Goal: Task Accomplishment & Management: Use online tool/utility

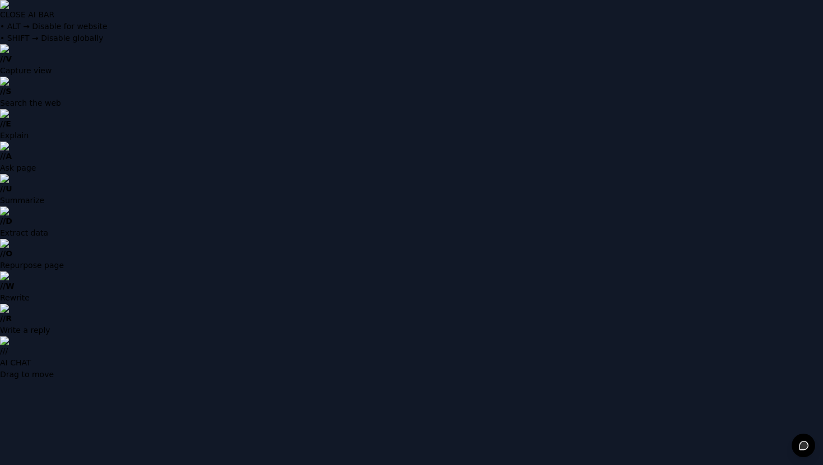
type input "**********"
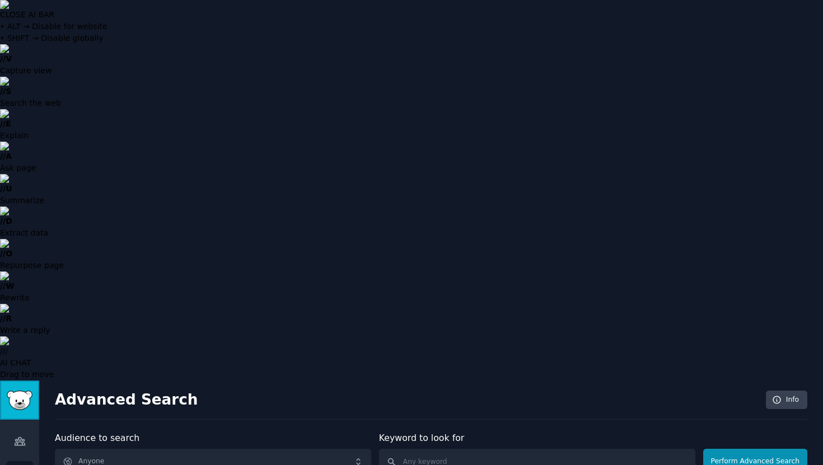
click at [29, 391] on img "Sidebar" at bounding box center [20, 401] width 26 height 20
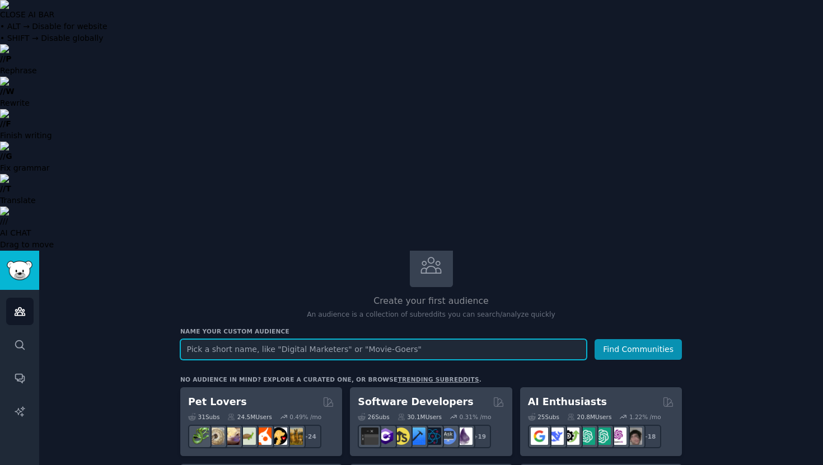
scroll to position [73, 0]
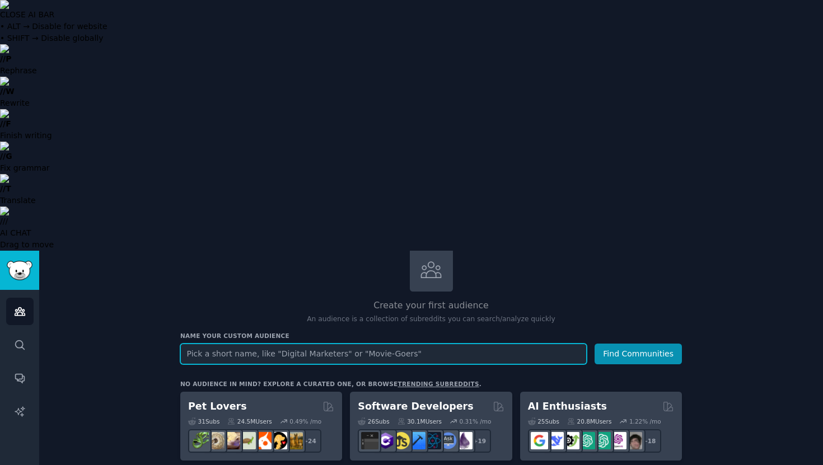
click at [260, 344] on input "text" at bounding box center [383, 354] width 406 height 21
click at [595, 344] on button "Find Communities" at bounding box center [638, 354] width 87 height 21
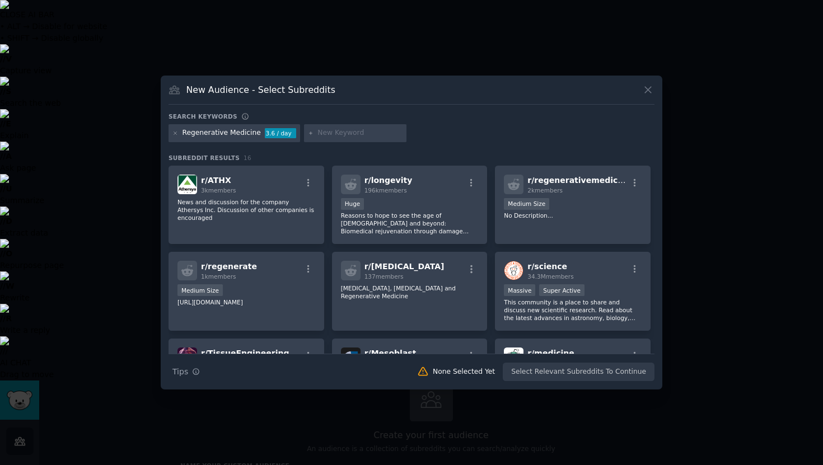
click at [179, 133] on div "Regenerative Medicine 3.6 / day" at bounding box center [235, 133] width 132 height 18
click at [176, 133] on icon at bounding box center [175, 133] width 3 height 3
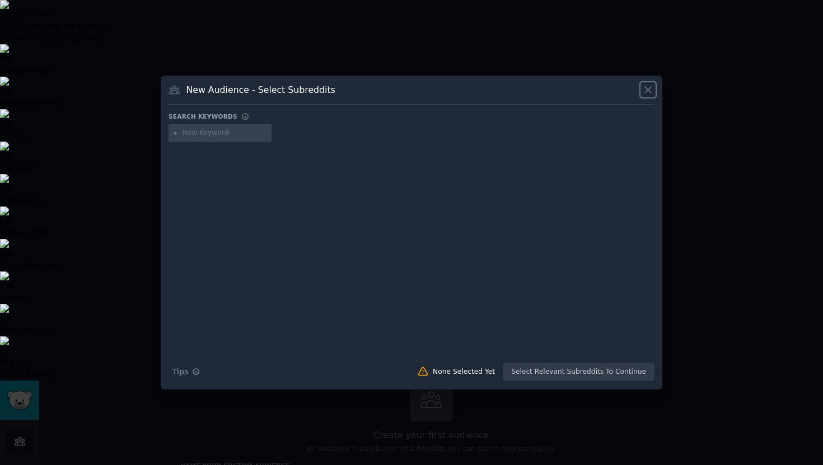
click at [650, 88] on icon at bounding box center [648, 90] width 12 height 12
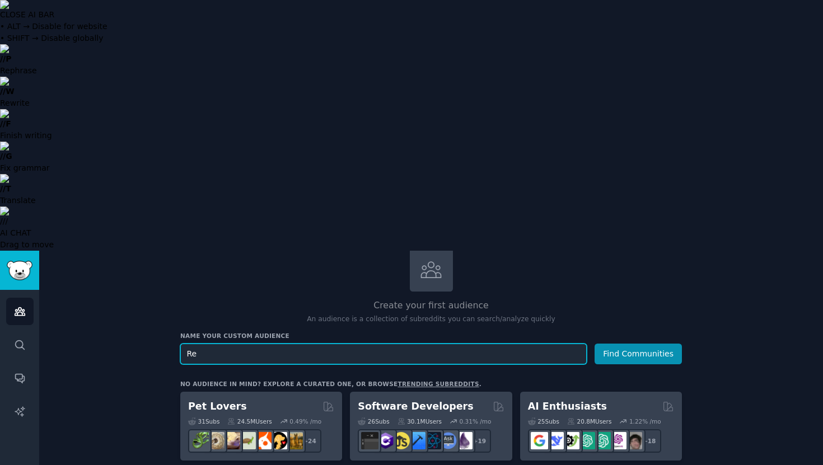
type input "R"
type input "Stem cells"
click at [595, 344] on button "Find Communities" at bounding box center [638, 354] width 87 height 21
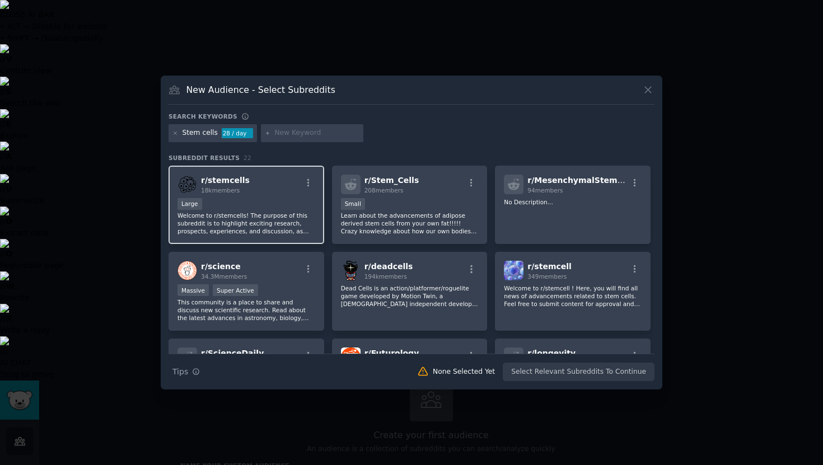
click at [267, 201] on div "Large" at bounding box center [246, 205] width 138 height 14
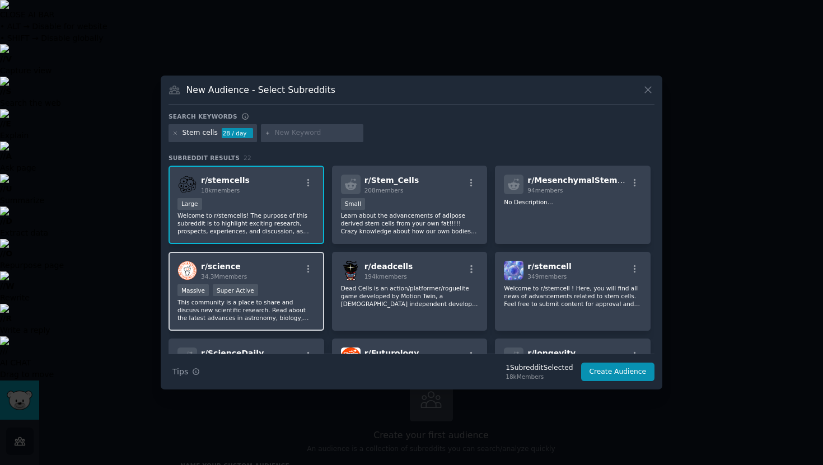
click at [263, 288] on div "Massive Super Active" at bounding box center [246, 291] width 138 height 14
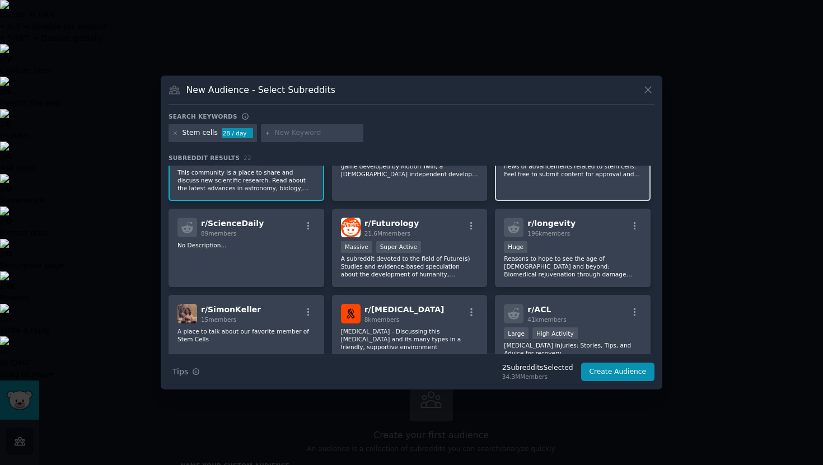
scroll to position [131, 0]
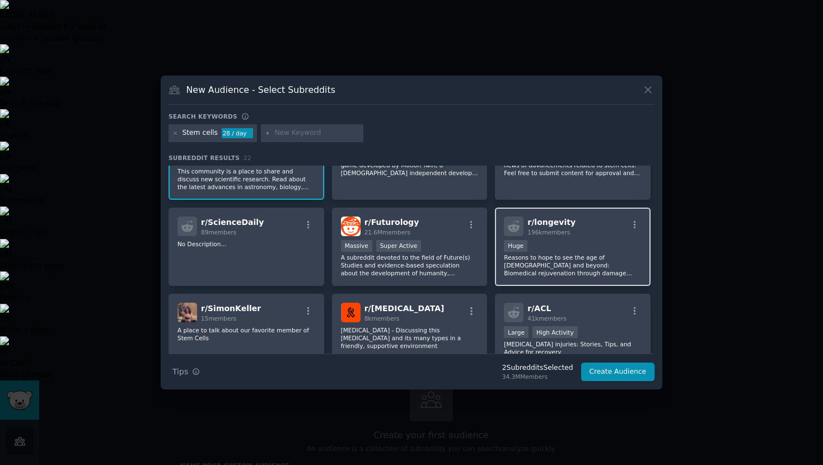
click at [568, 246] on div "Huge" at bounding box center [573, 247] width 138 height 14
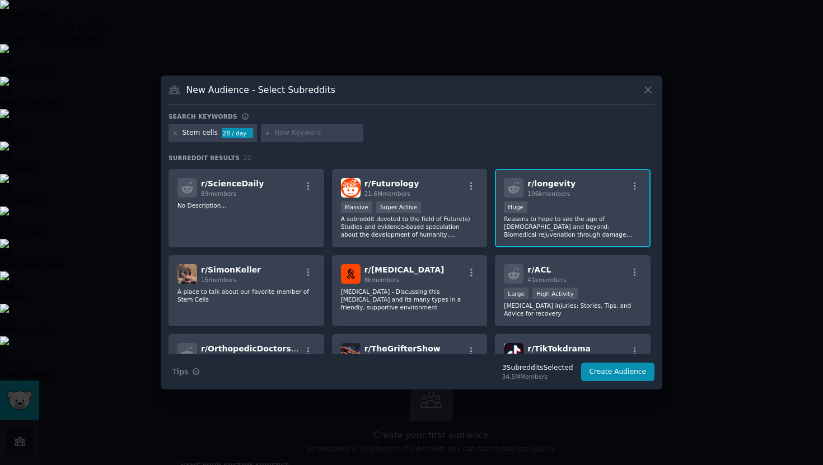
scroll to position [0, 0]
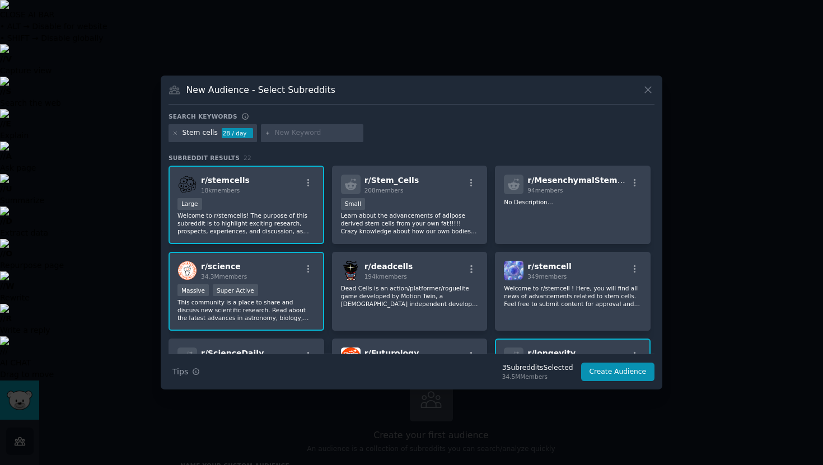
click at [228, 274] on span "34.3M members" at bounding box center [224, 276] width 46 height 7
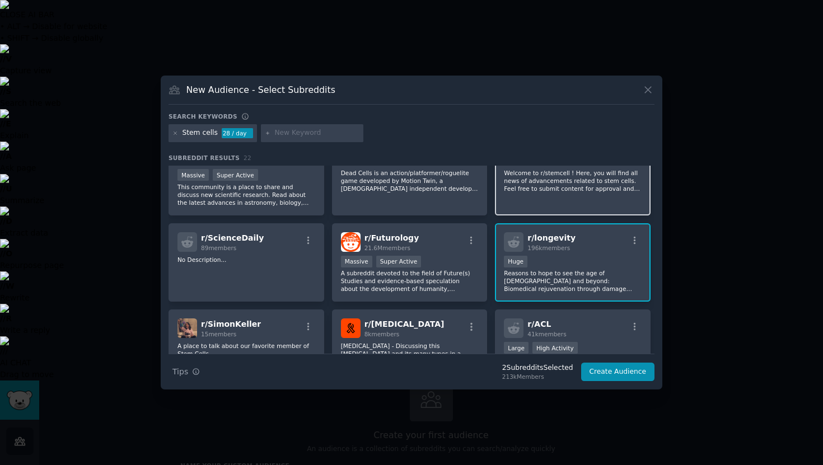
scroll to position [116, 0]
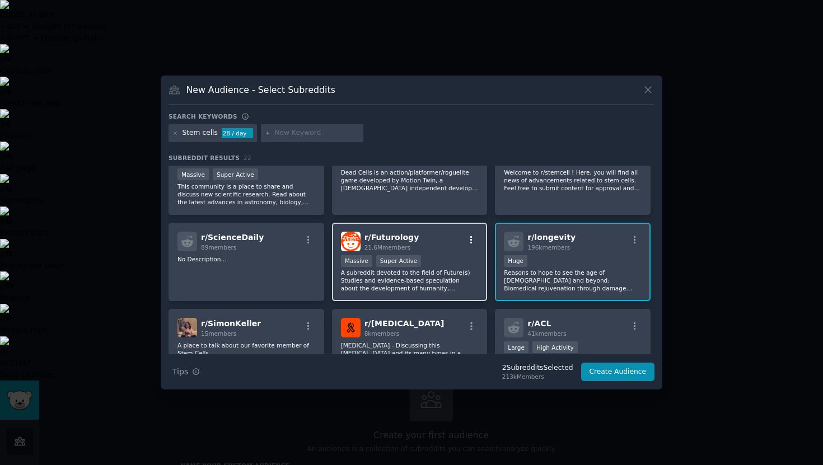
click at [471, 242] on icon "button" at bounding box center [471, 240] width 10 height 10
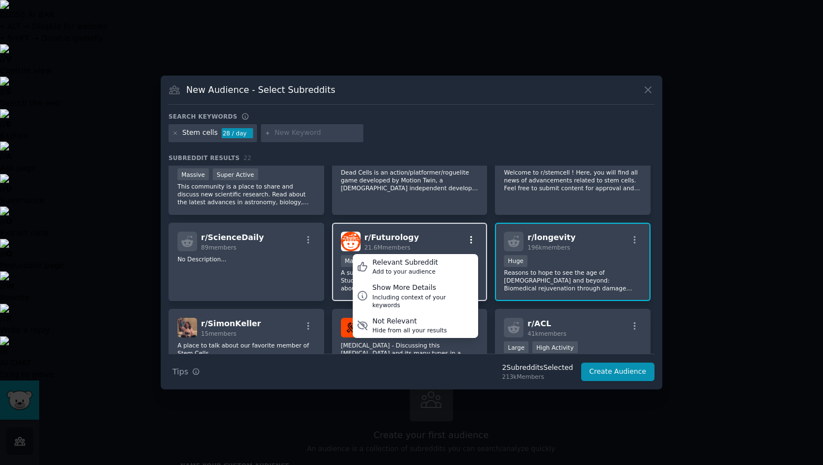
click at [471, 242] on icon "button" at bounding box center [471, 240] width 10 height 10
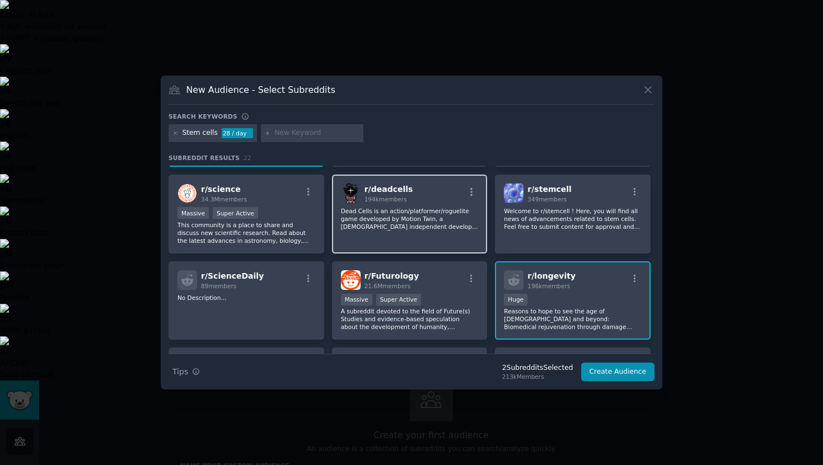
scroll to position [0, 0]
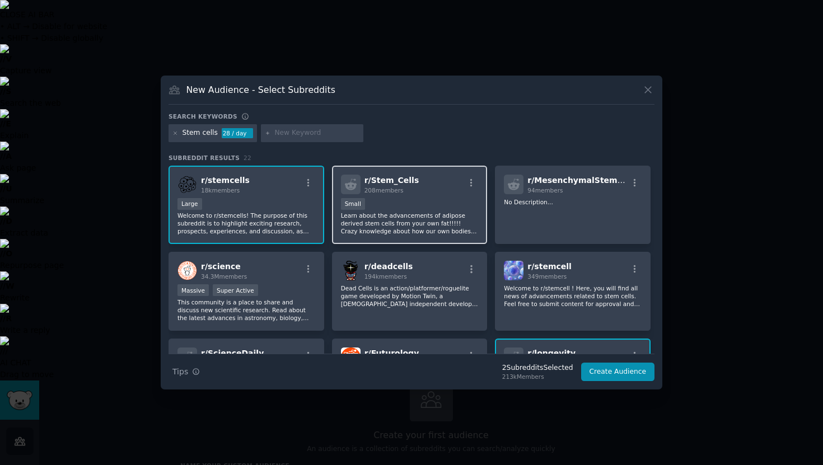
click at [383, 214] on p "Learn about the advancements of adipose derived stem cells from your own fat!!!…" at bounding box center [410, 224] width 138 height 24
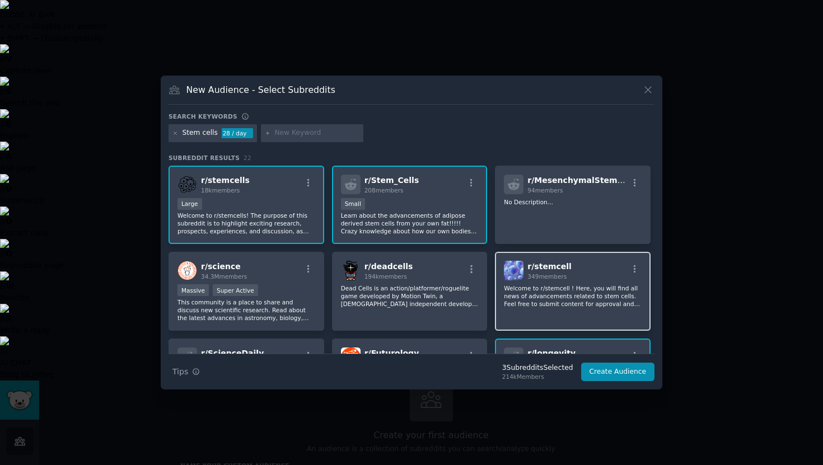
click at [597, 281] on div "r/ stemcell 349 members Welcome to r/stemcell ! Here, you will find all news of…" at bounding box center [573, 291] width 156 height 79
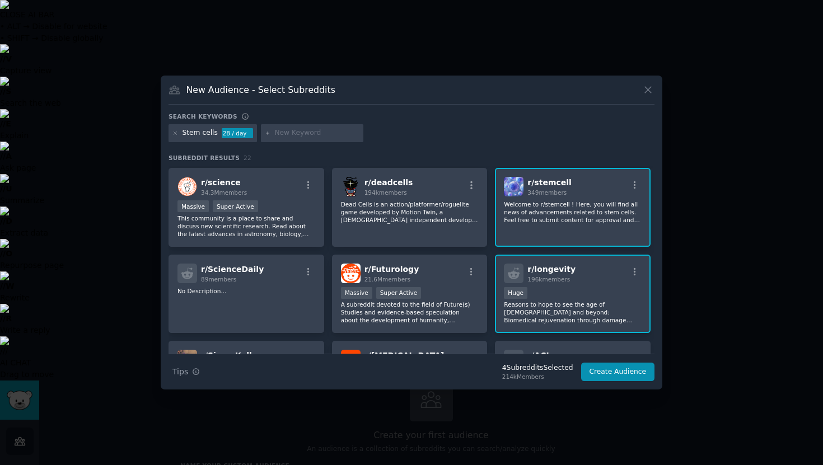
scroll to position [86, 0]
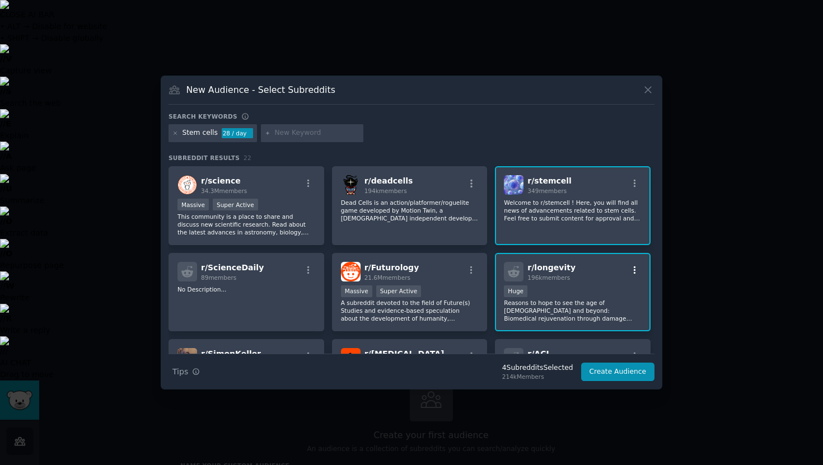
click at [634, 269] on icon "button" at bounding box center [635, 270] width 2 height 8
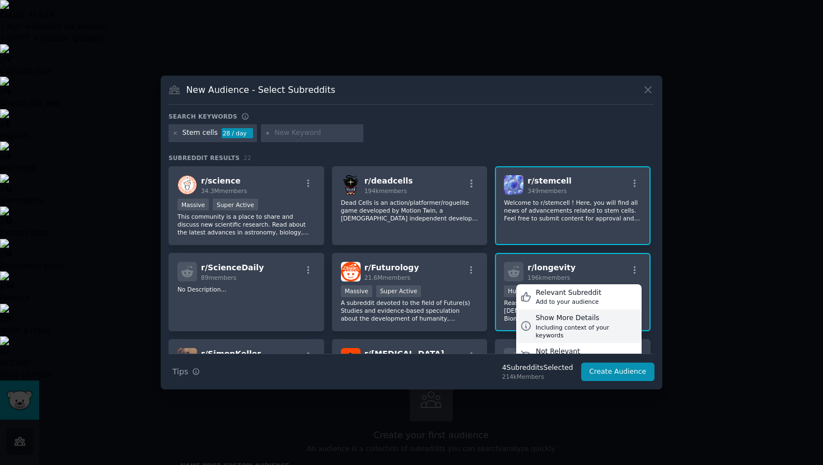
click at [599, 330] on div "Including context of your keywords" at bounding box center [587, 332] width 102 height 16
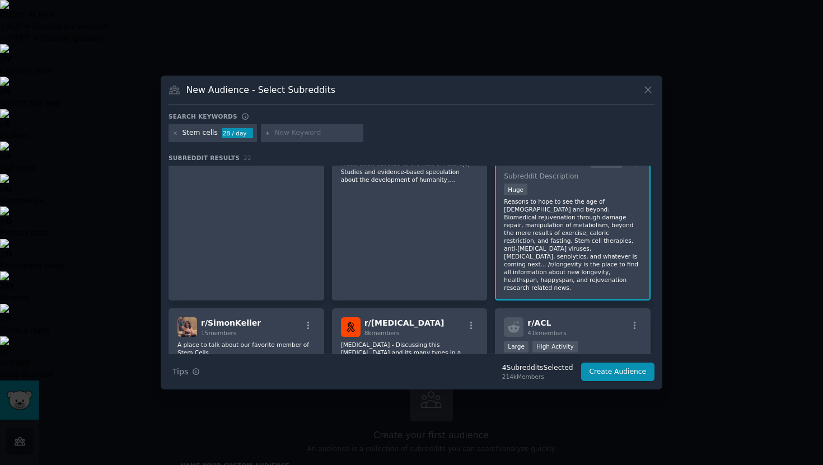
scroll to position [225, 0]
click at [618, 370] on button "Create Audience" at bounding box center [618, 372] width 74 height 19
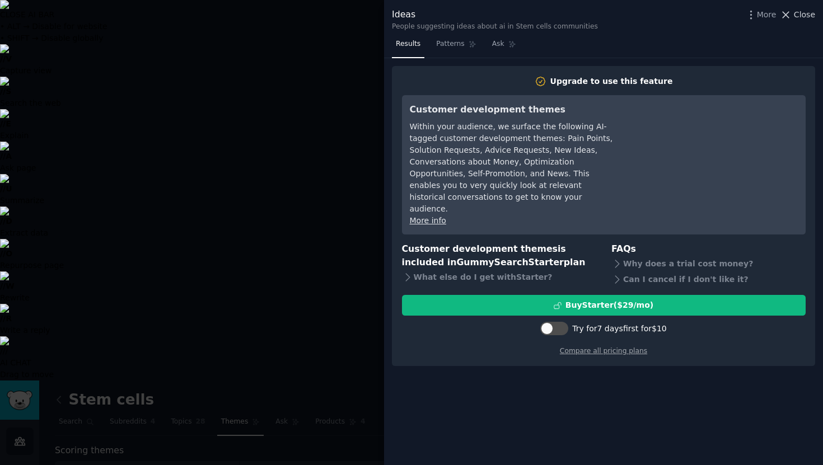
click at [792, 14] on icon at bounding box center [786, 15] width 12 height 12
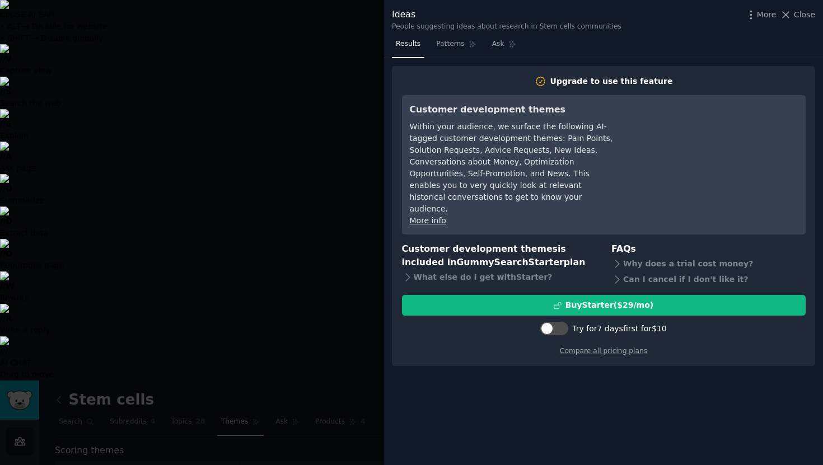
click at [806, 22] on div "Ideas People suggesting ideas about research in Stem cells communities More Clo…" at bounding box center [603, 20] width 423 height 24
click at [806, 17] on span "Close" at bounding box center [804, 15] width 21 height 12
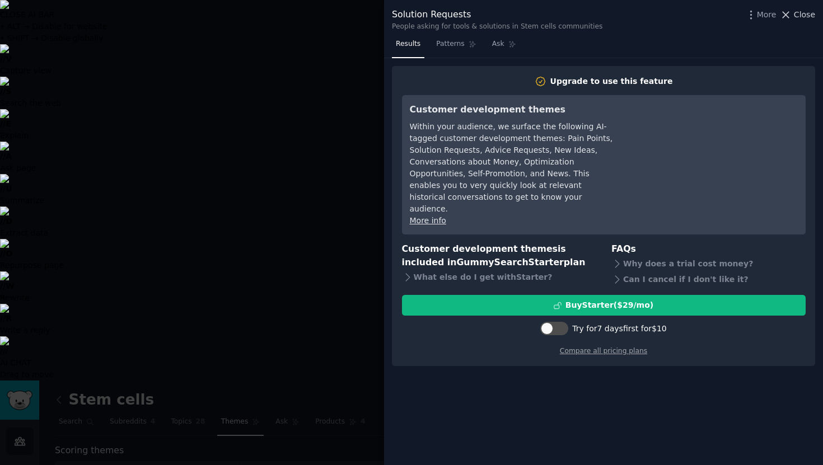
click at [805, 14] on span "Close" at bounding box center [804, 15] width 21 height 12
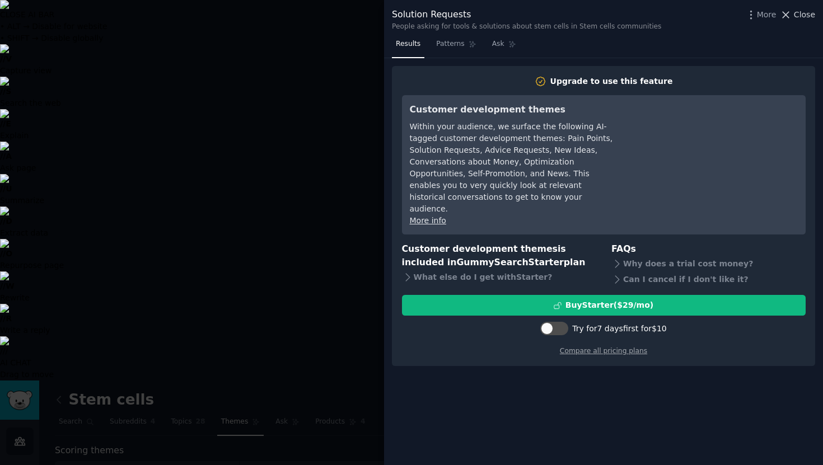
click at [798, 14] on span "Close" at bounding box center [804, 15] width 21 height 12
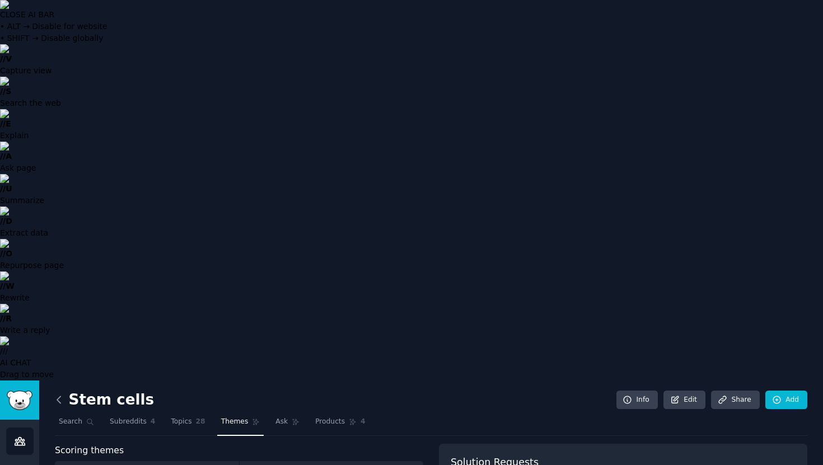
click at [60, 394] on icon at bounding box center [59, 400] width 12 height 12
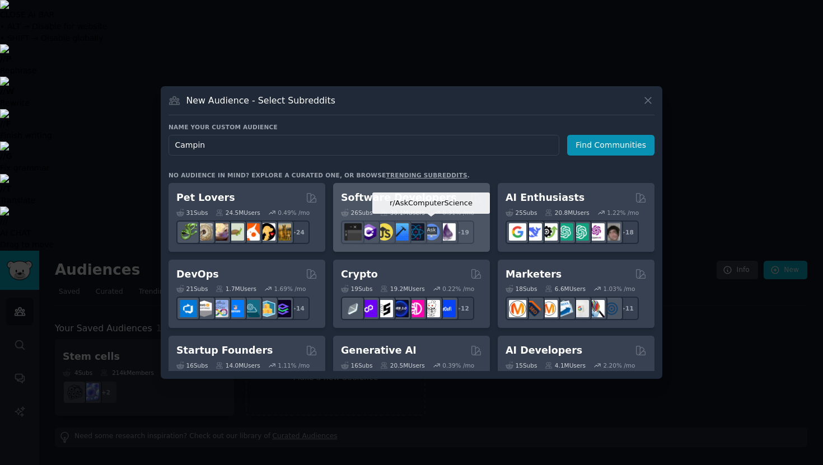
type input "Camping"
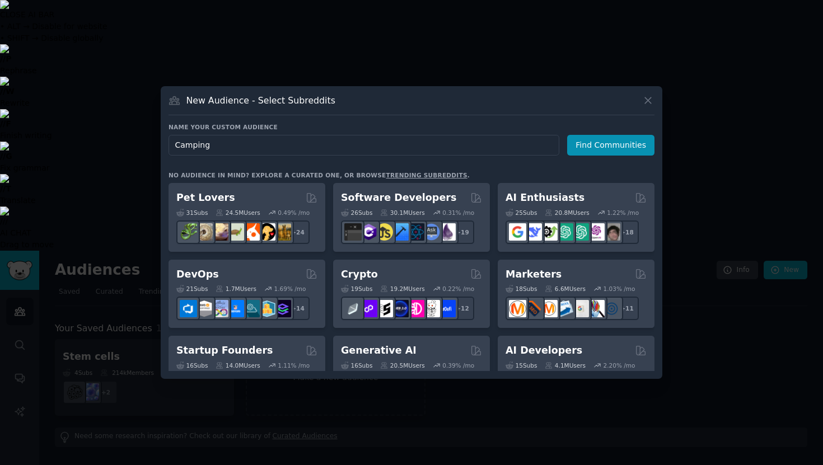
click button "Find Communities" at bounding box center [610, 145] width 87 height 21
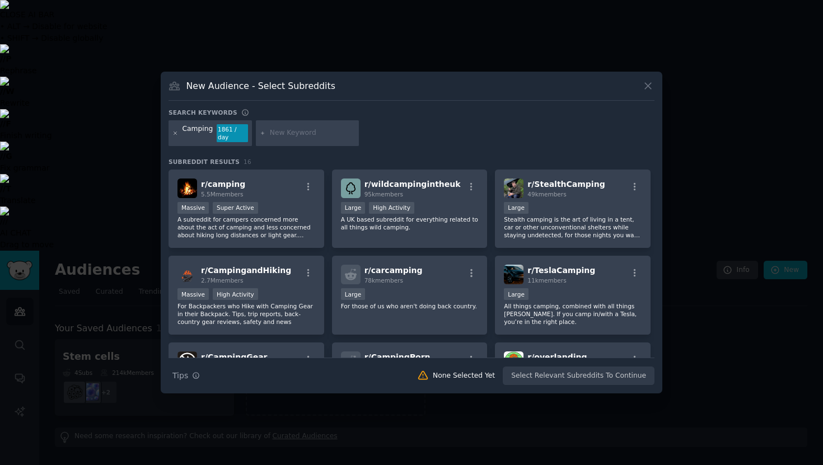
click at [176, 135] on icon at bounding box center [175, 133] width 6 height 6
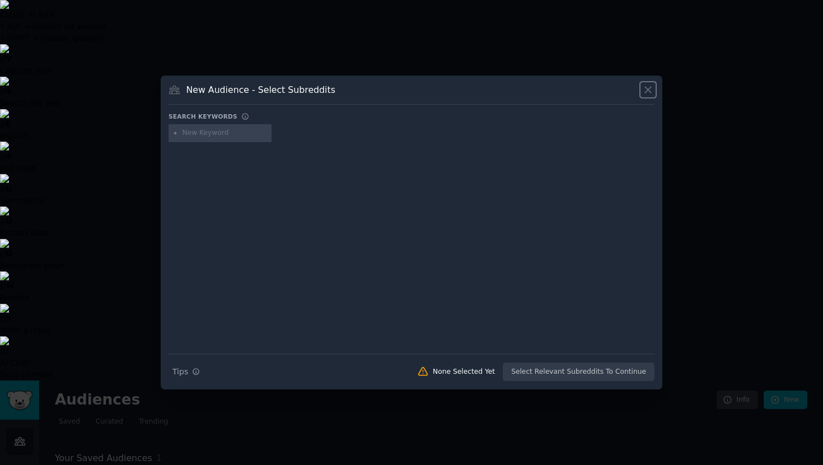
click at [645, 92] on icon at bounding box center [648, 90] width 6 height 6
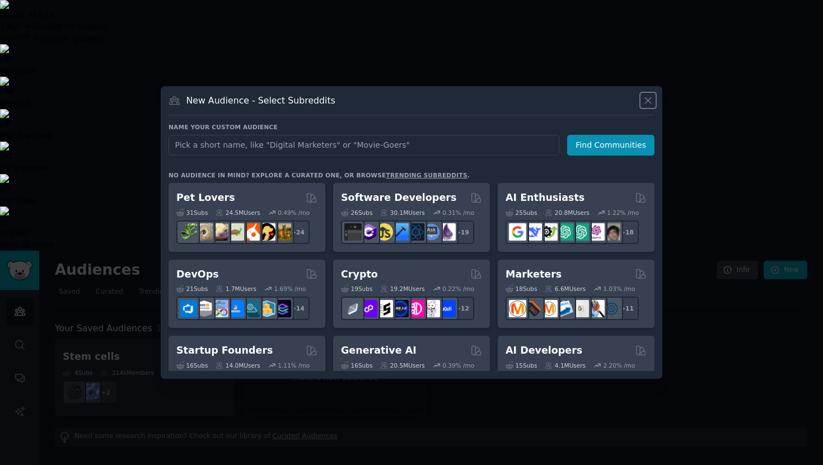
click at [648, 103] on icon at bounding box center [648, 101] width 12 height 12
